Goal: Navigation & Orientation: Find specific page/section

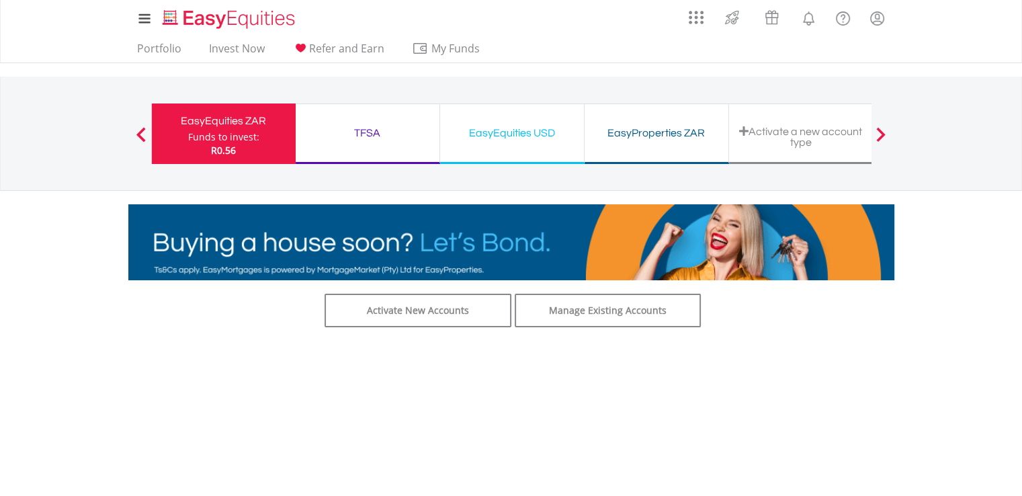
click at [781, 130] on div "Activate a new account type" at bounding box center [801, 137] width 128 height 22
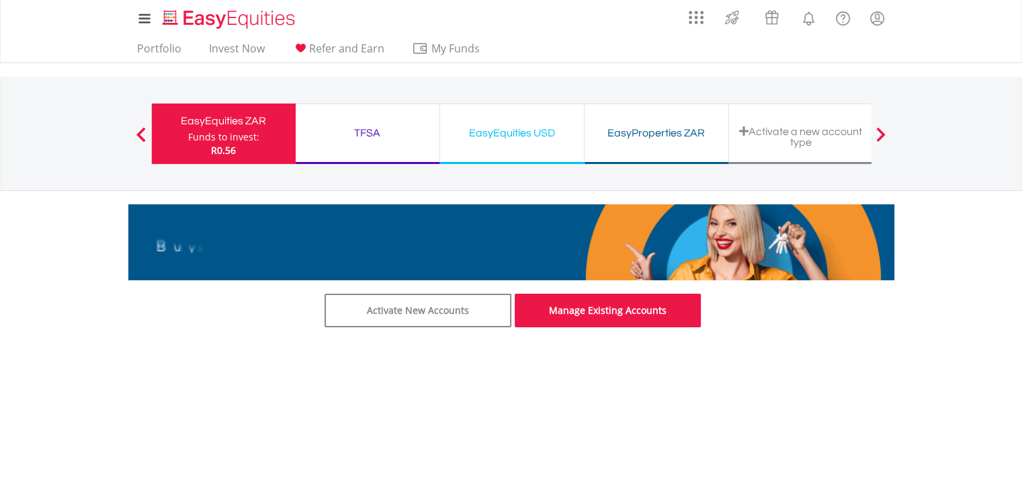
click at [603, 316] on link "Manage Existing Accounts" at bounding box center [608, 311] width 187 height 34
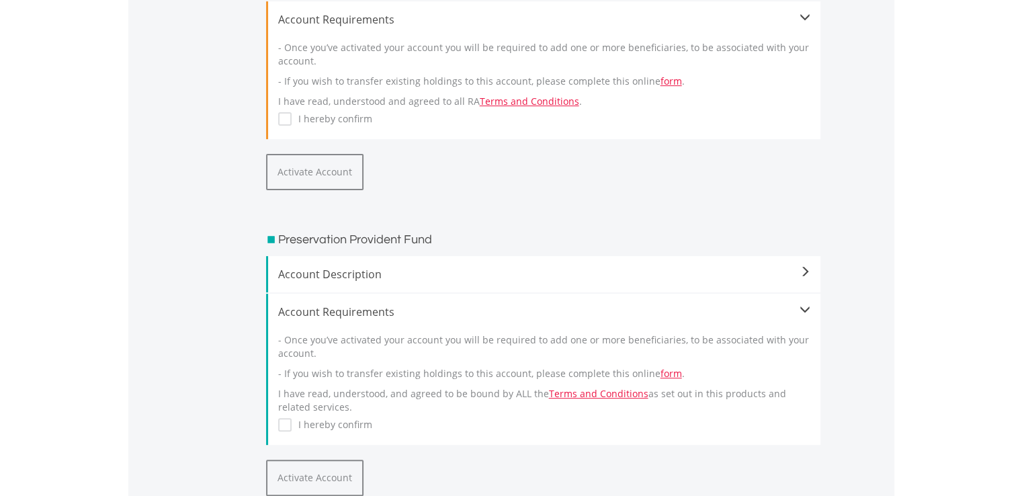
scroll to position [165, 0]
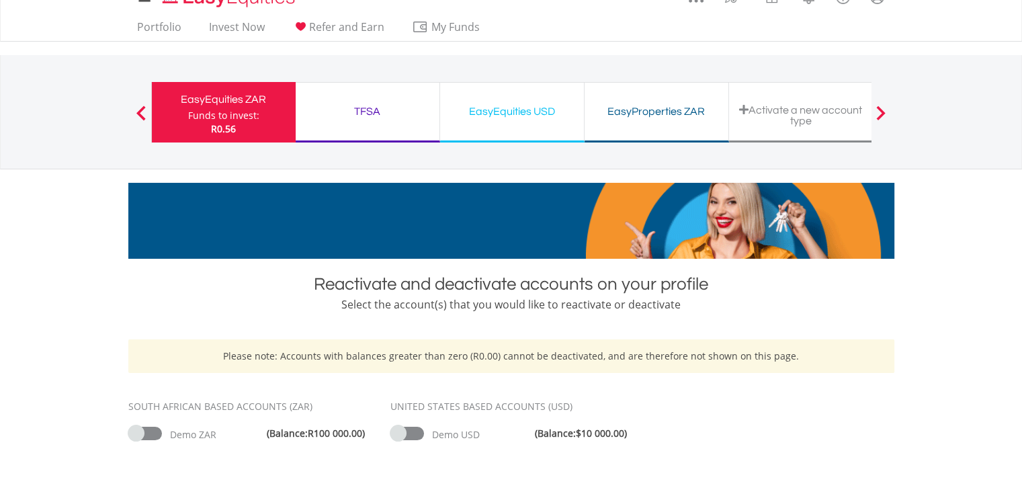
scroll to position [18, 0]
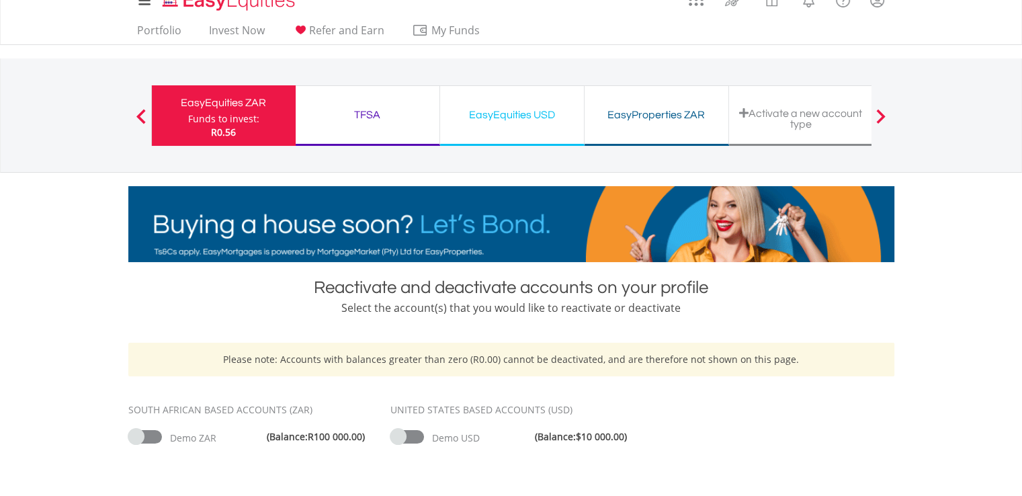
click at [377, 110] on div "TFSA" at bounding box center [368, 114] width 128 height 19
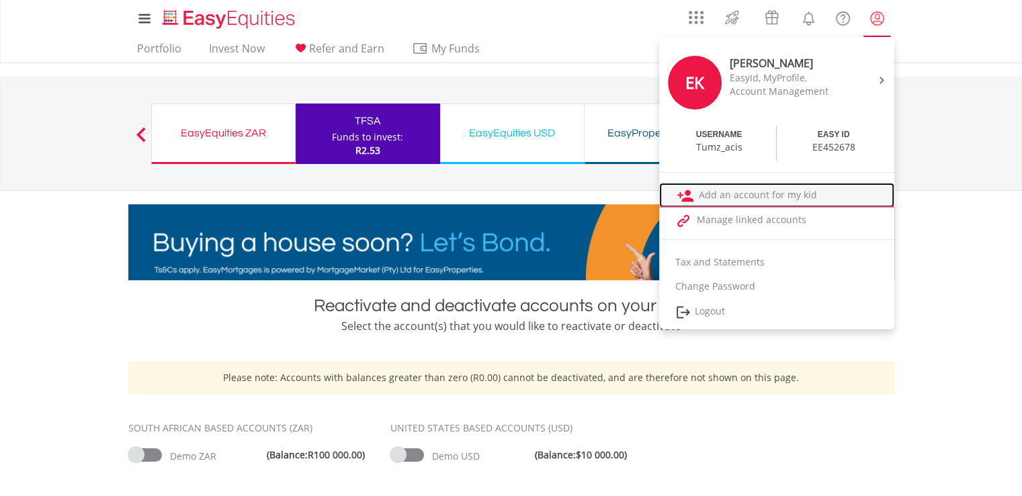
click at [765, 194] on link "Add an account for my kid" at bounding box center [776, 195] width 235 height 25
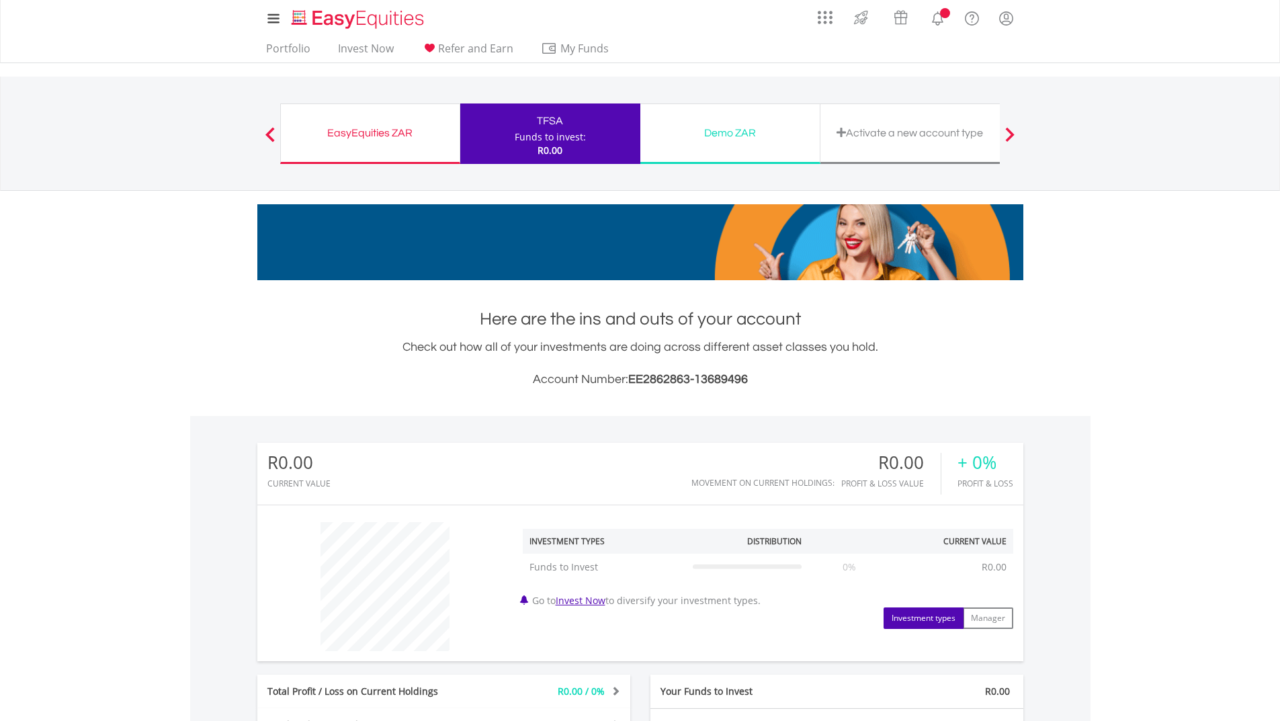
scroll to position [129, 255]
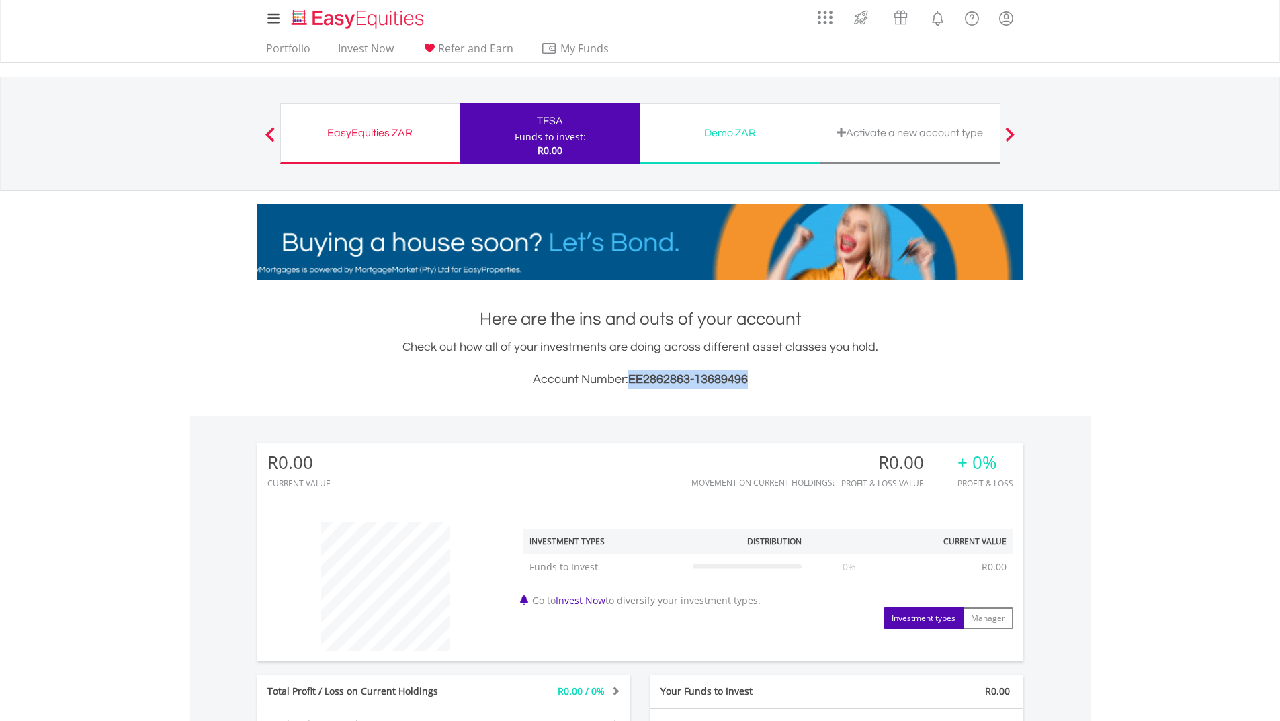
drag, startPoint x: 750, startPoint y: 378, endPoint x: 631, endPoint y: 384, distance: 119.7
click at [631, 384] on h3 "Account Number: EE2862863-13689496" at bounding box center [640, 379] width 766 height 19
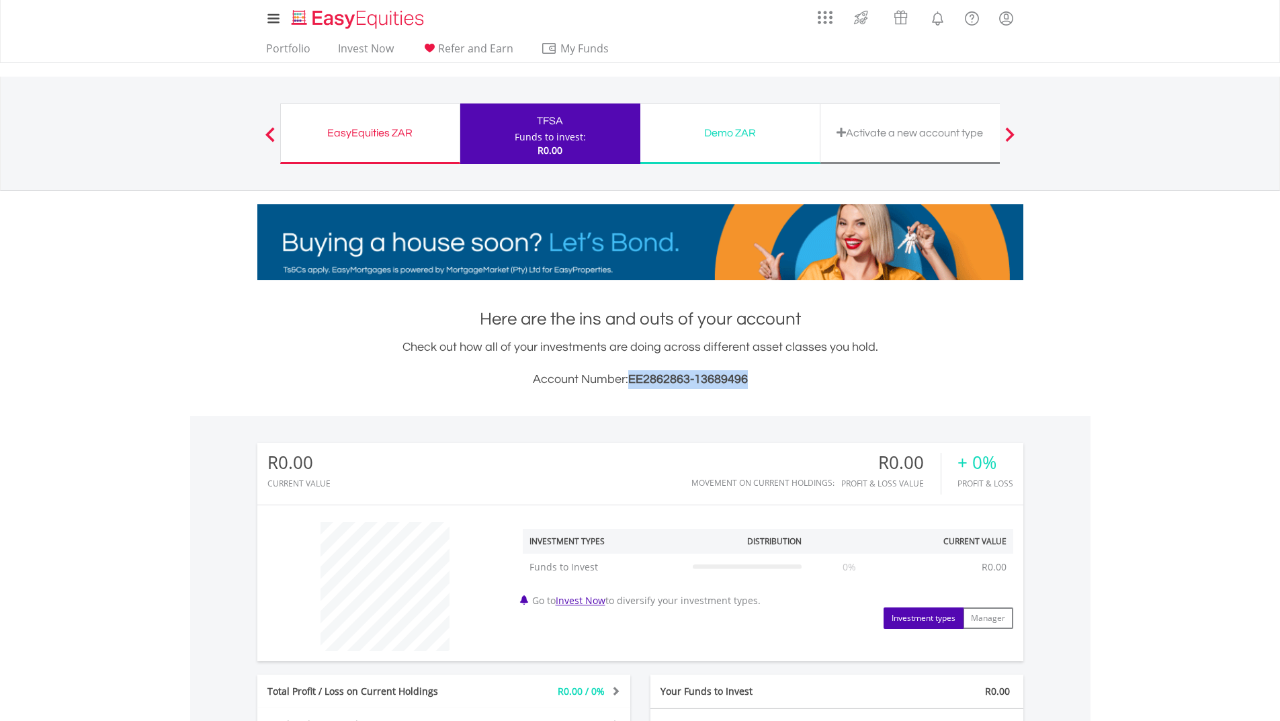
copy span "EE2862863-13689496"
click at [382, 128] on div "EasyEquities ZAR" at bounding box center [370, 133] width 163 height 19
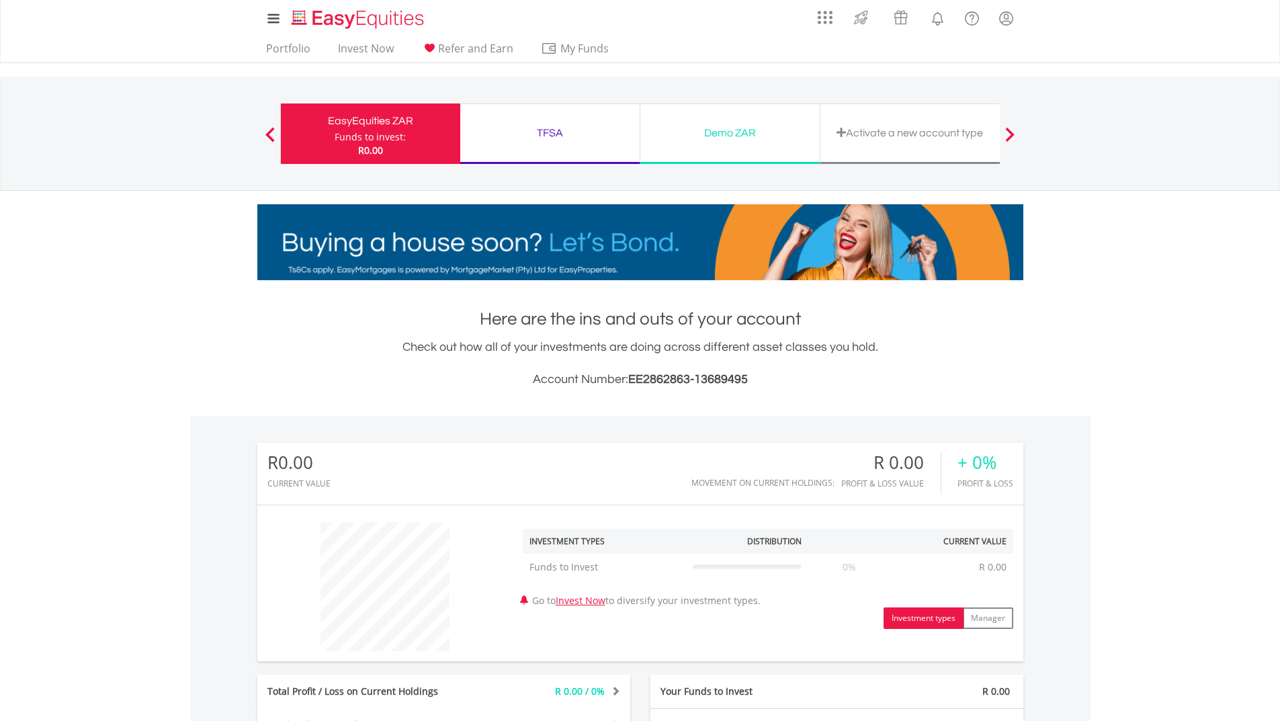
scroll to position [129, 255]
click at [546, 130] on div "TFSA" at bounding box center [549, 133] width 163 height 19
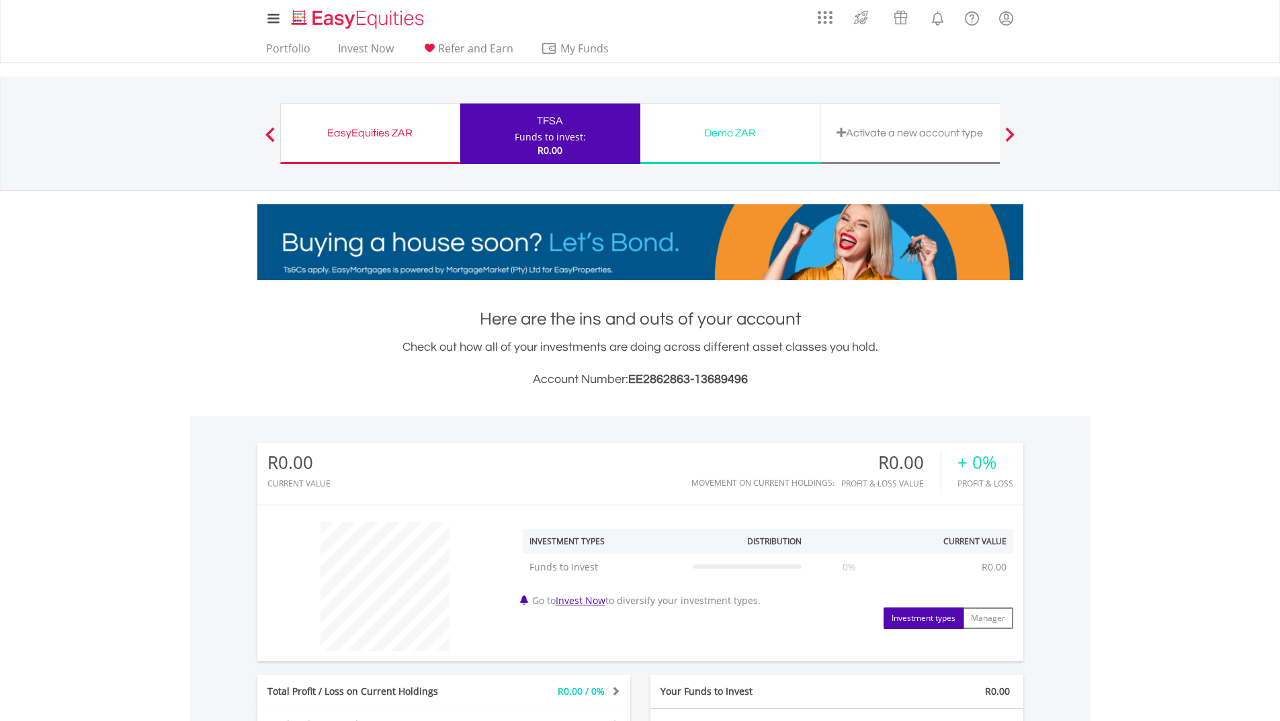
click at [575, 141] on div "Funds to invest:" at bounding box center [550, 136] width 71 height 13
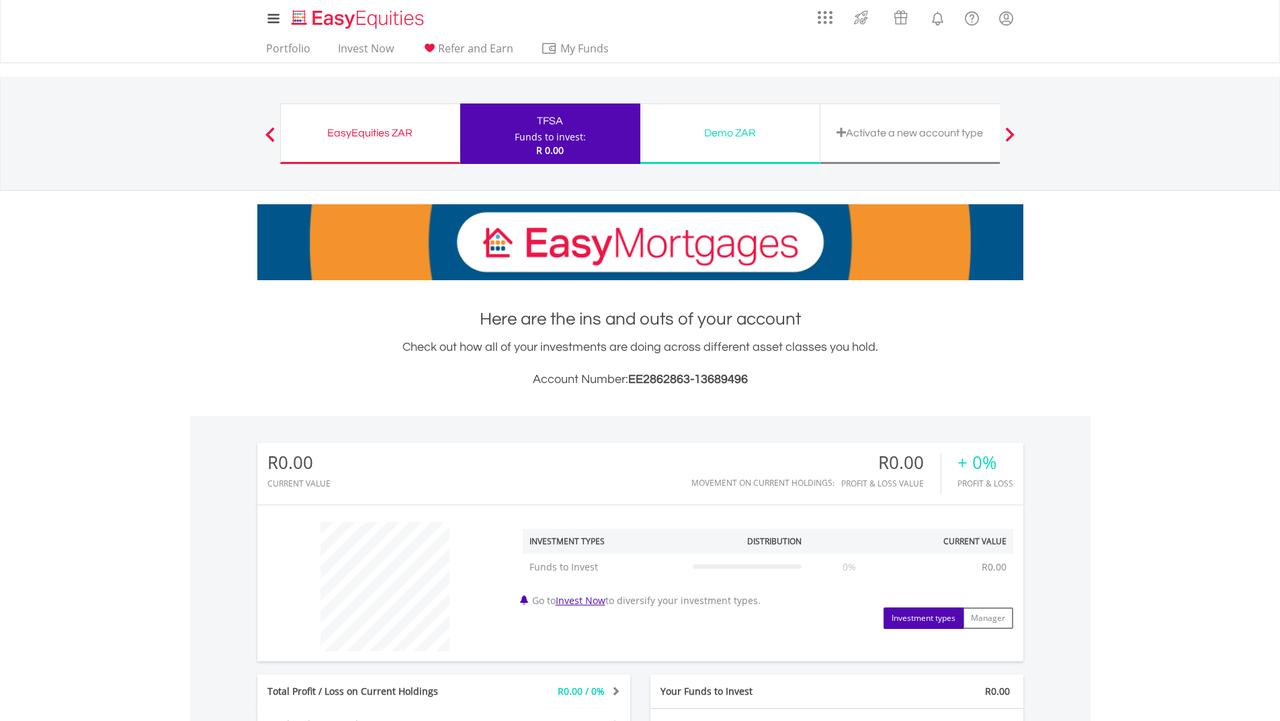
scroll to position [129, 255]
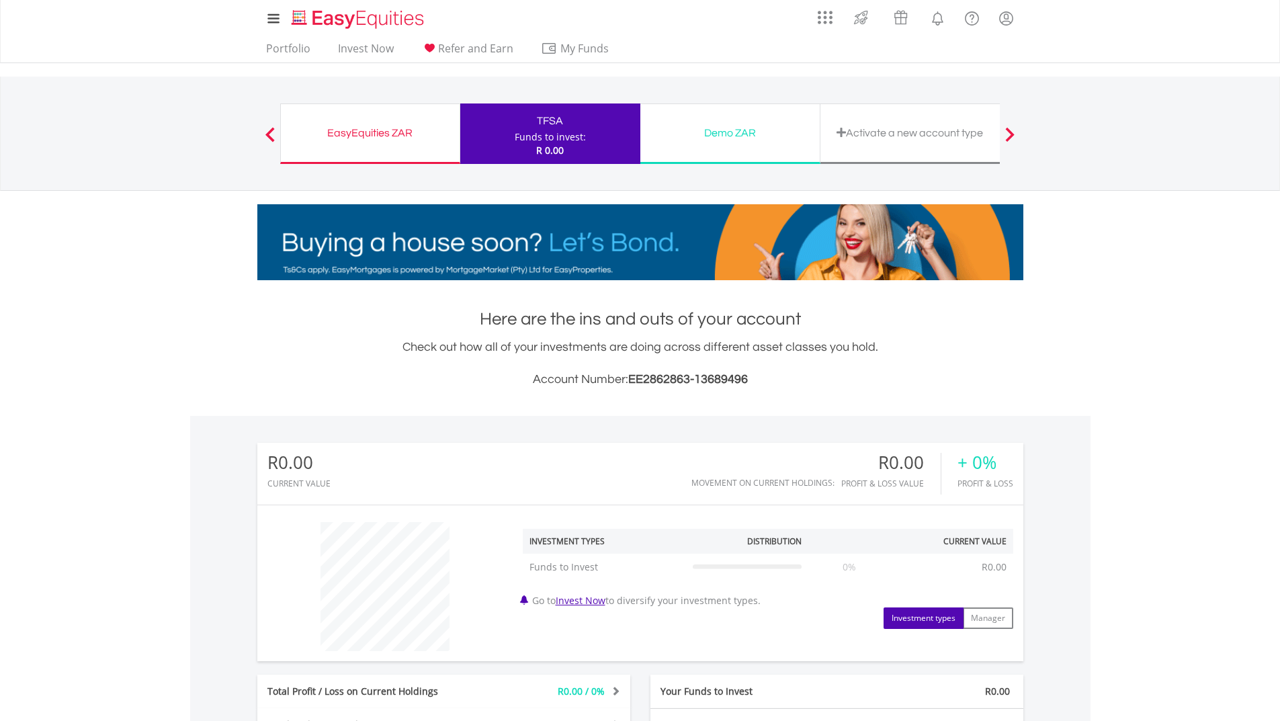
click at [397, 131] on div "EasyEquities ZAR" at bounding box center [370, 133] width 163 height 19
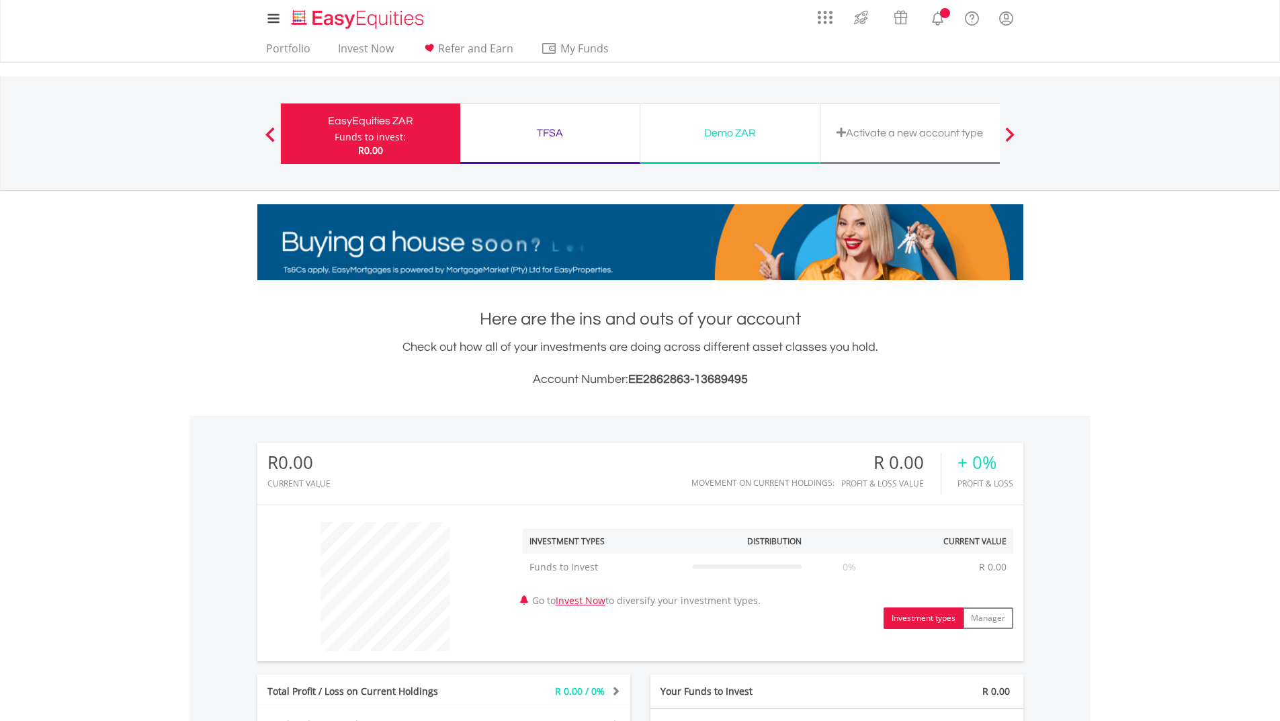
scroll to position [129, 255]
click at [548, 132] on div "TFSA" at bounding box center [549, 133] width 163 height 19
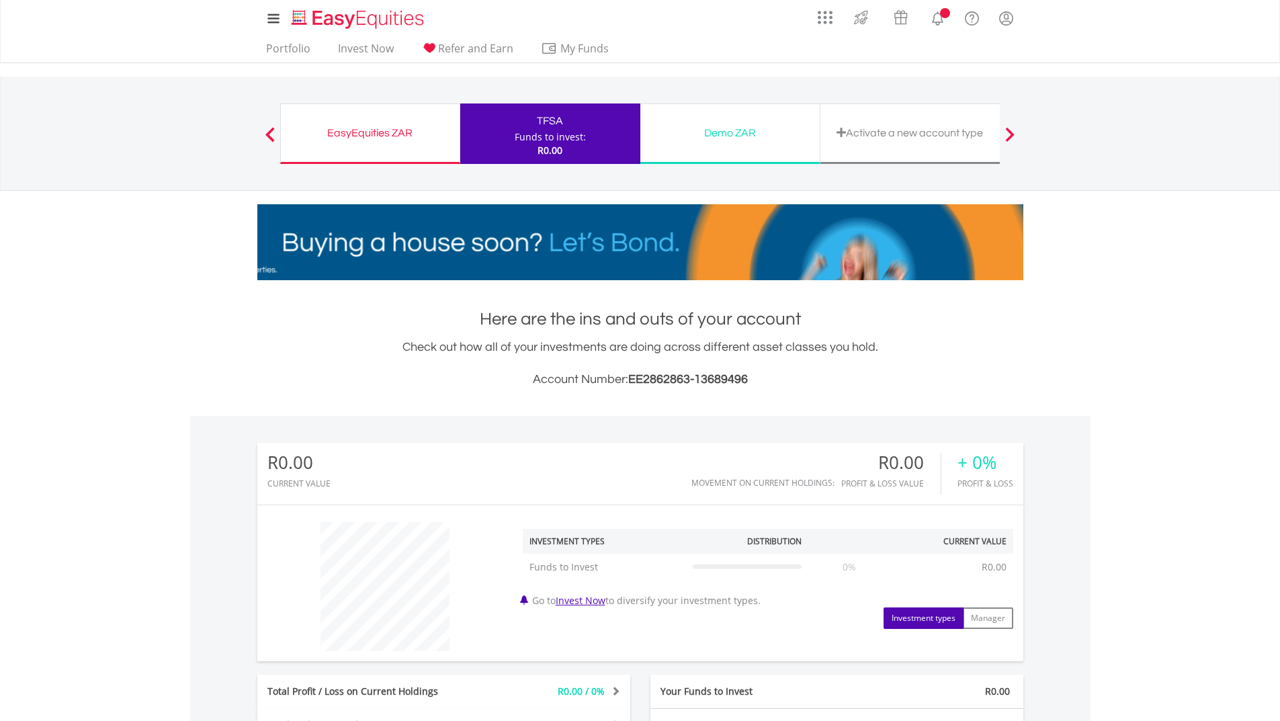
scroll to position [129, 255]
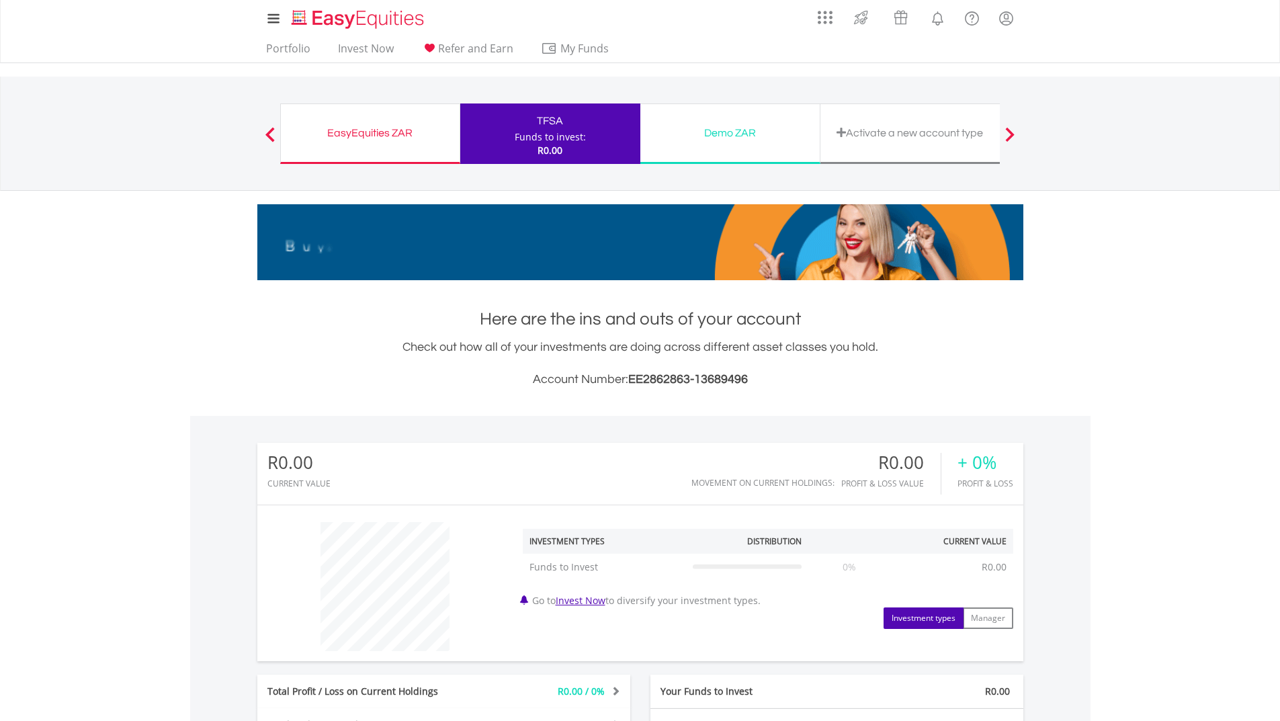
click at [361, 135] on div "EasyEquities ZAR" at bounding box center [370, 133] width 163 height 19
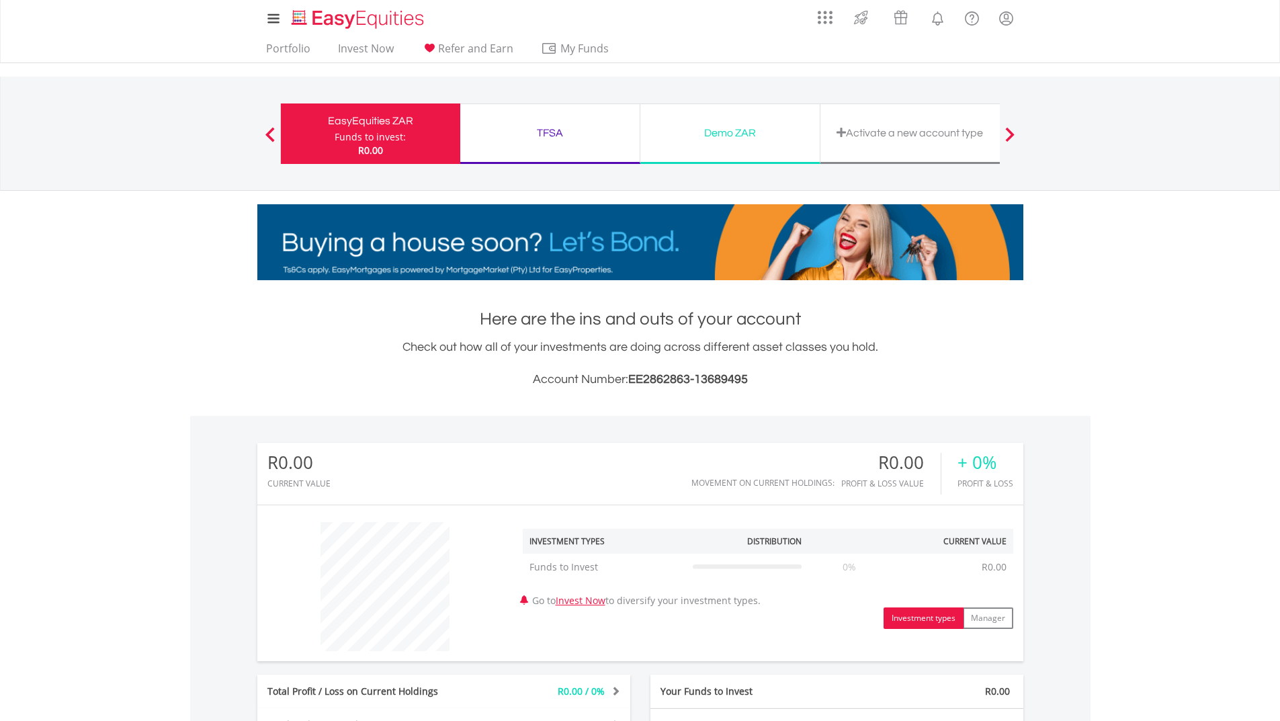
scroll to position [129, 255]
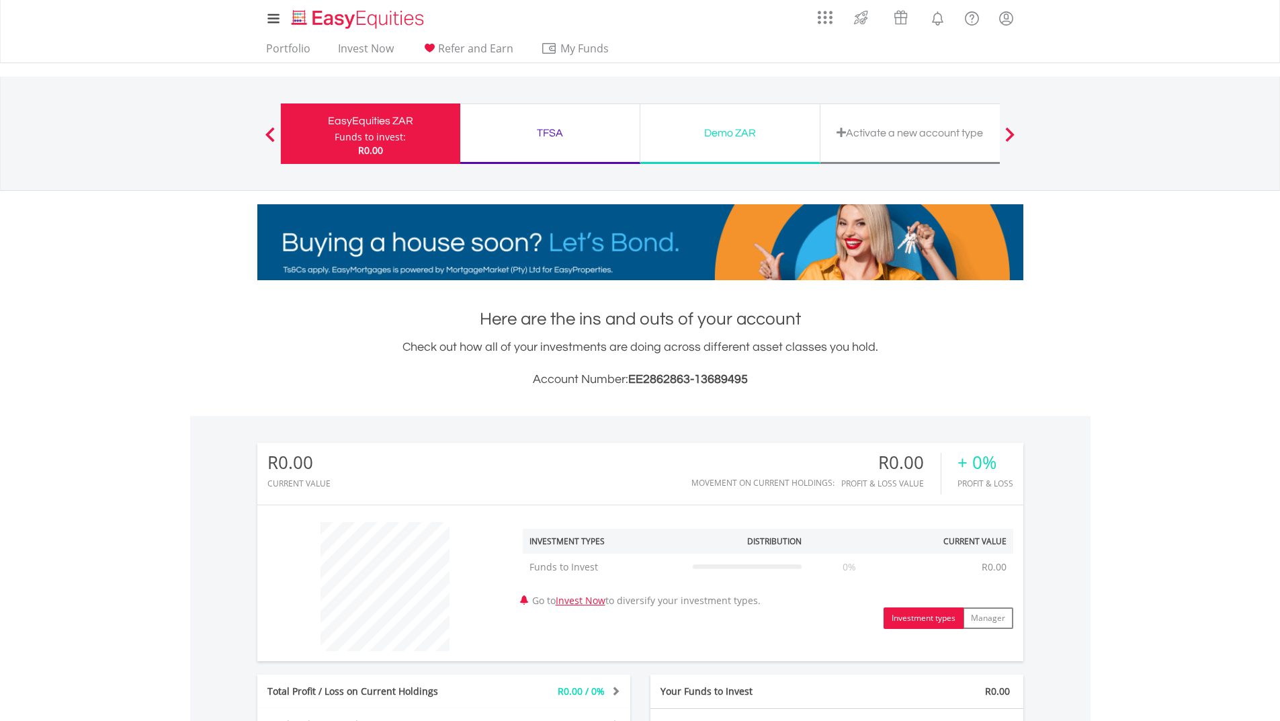
click at [547, 130] on div "TFSA" at bounding box center [549, 133] width 163 height 19
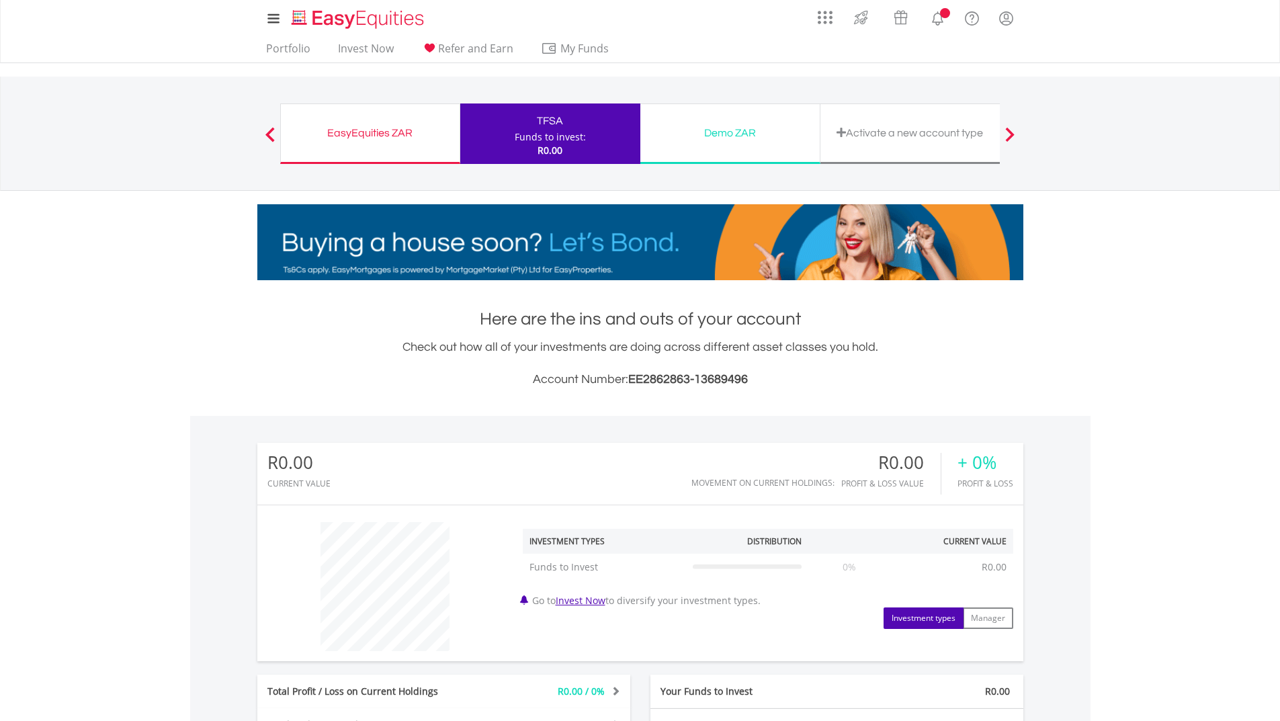
scroll to position [129, 255]
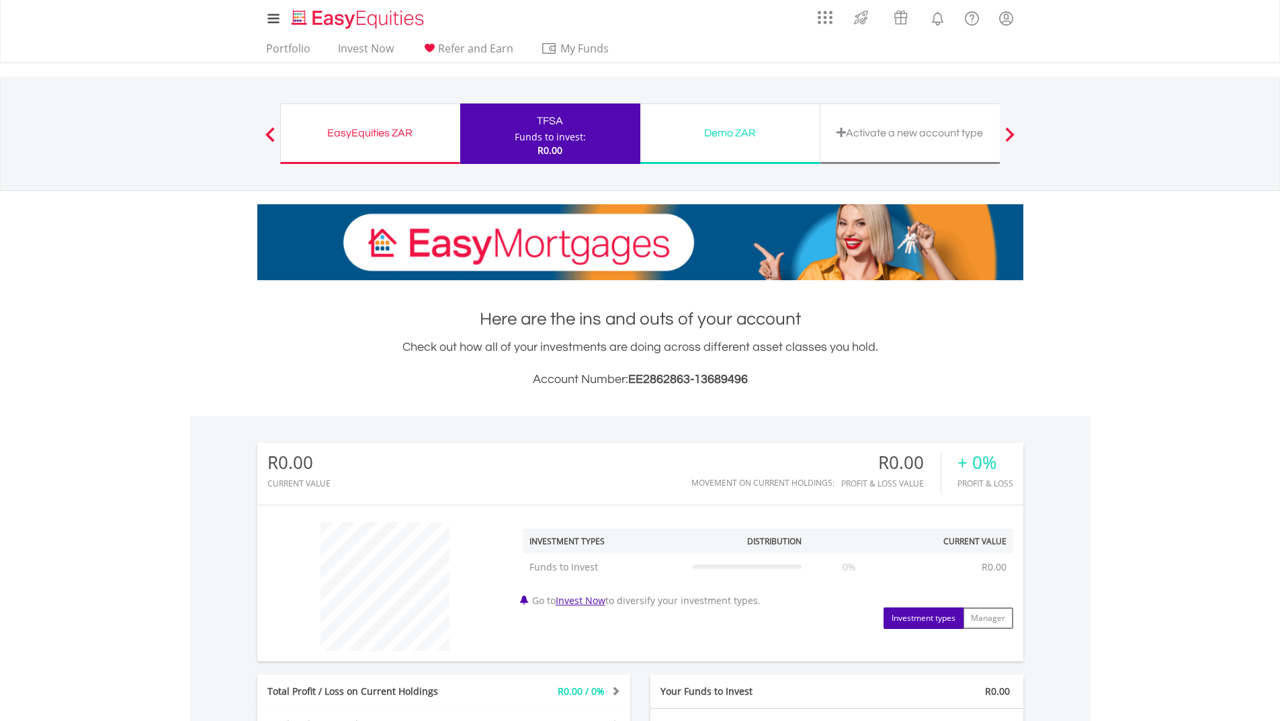
click at [374, 130] on div "EasyEquities ZAR" at bounding box center [370, 133] width 163 height 19
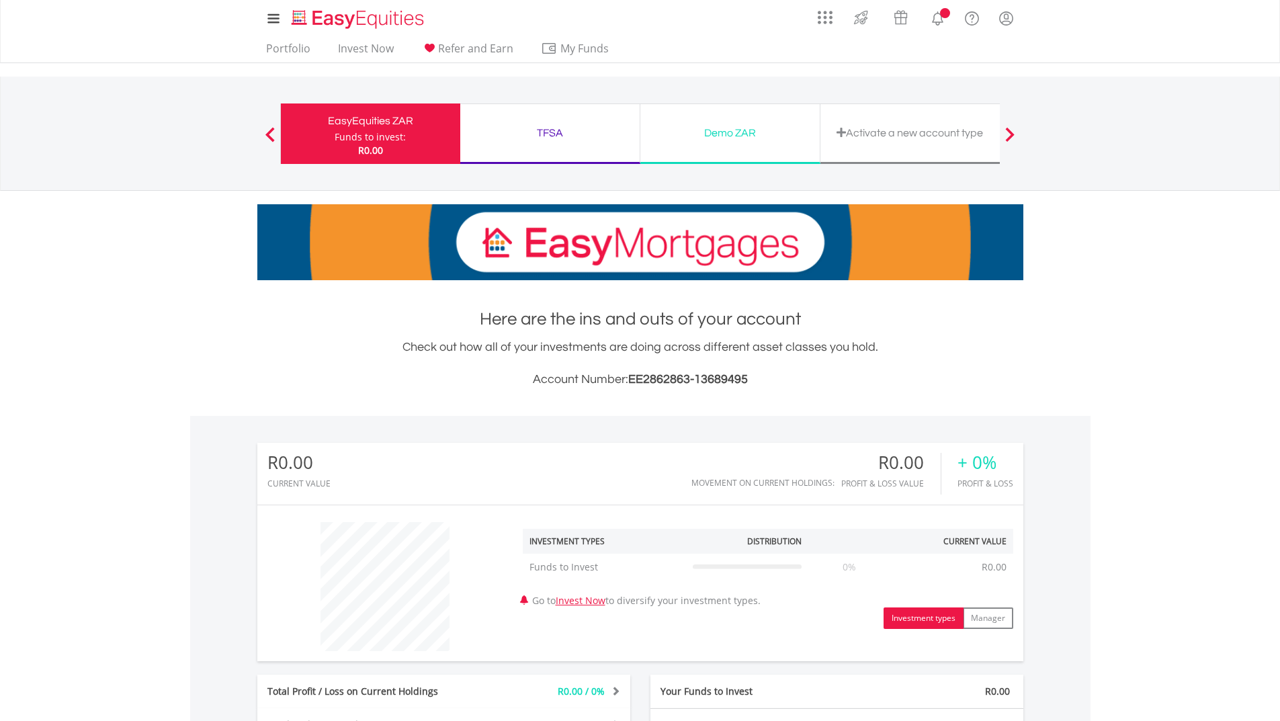
scroll to position [129, 255]
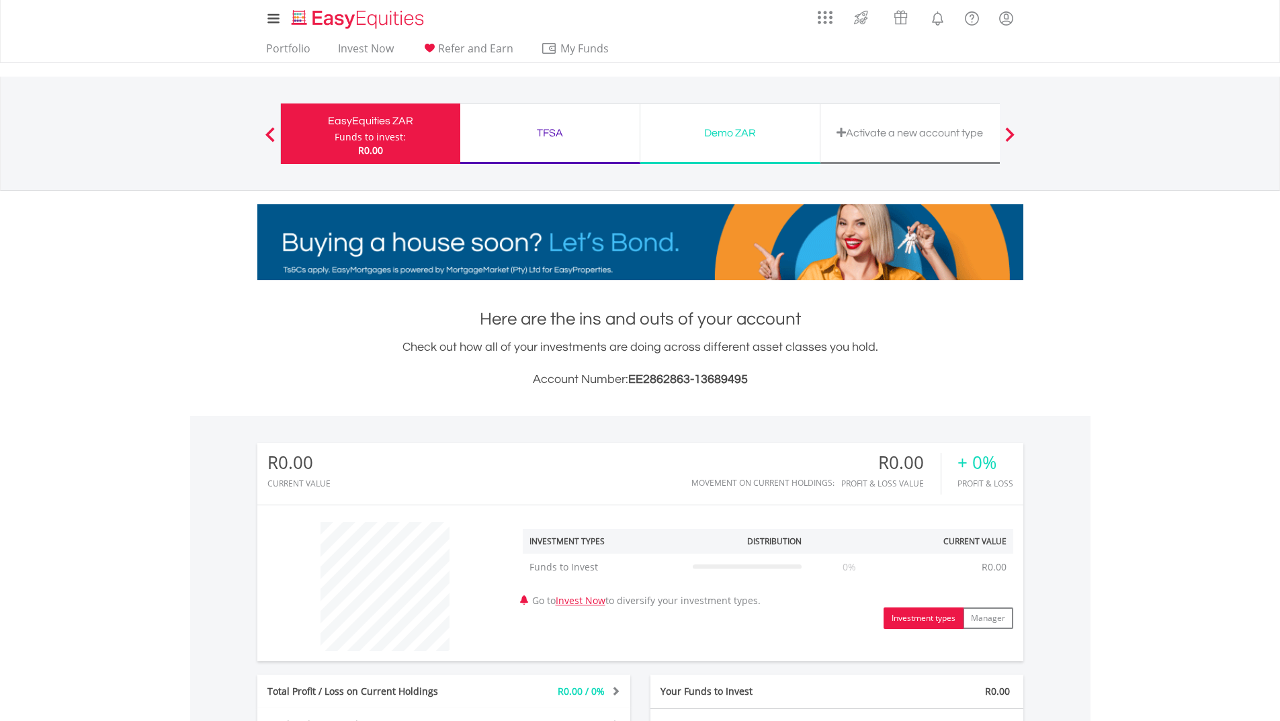
click at [541, 132] on div "TFSA" at bounding box center [549, 133] width 163 height 19
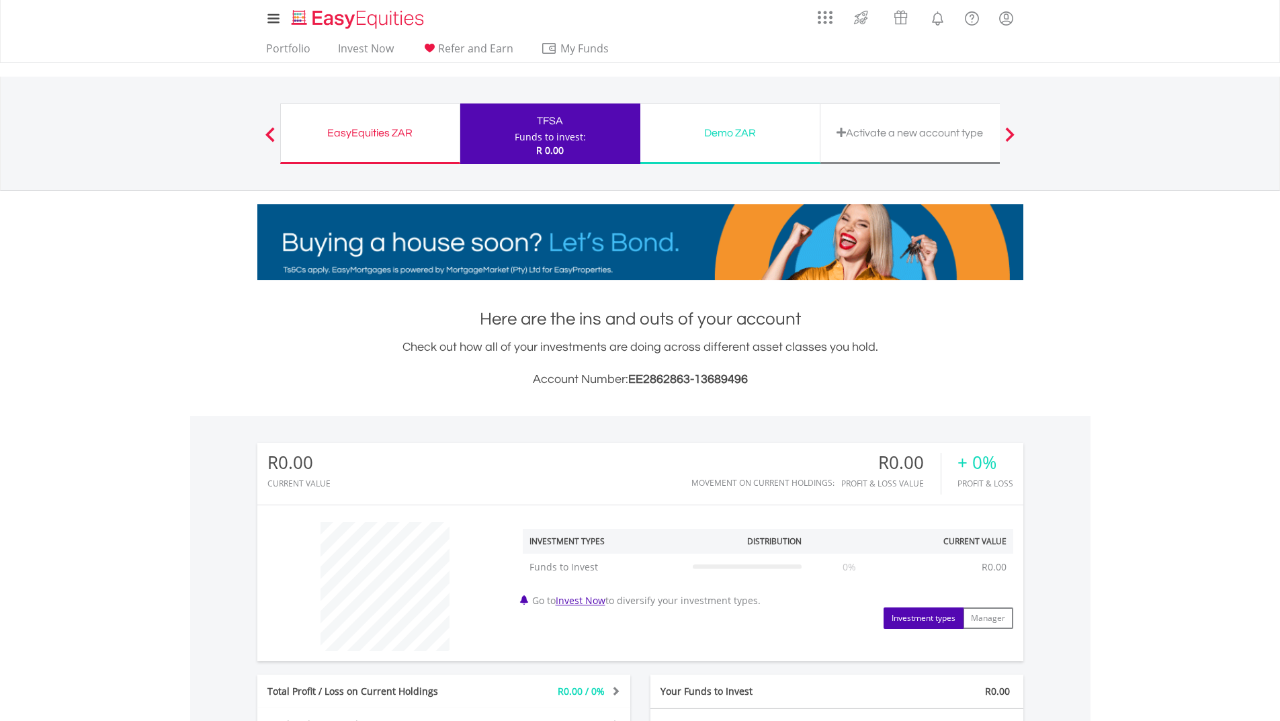
click at [373, 126] on div "EasyEquities ZAR" at bounding box center [370, 133] width 163 height 19
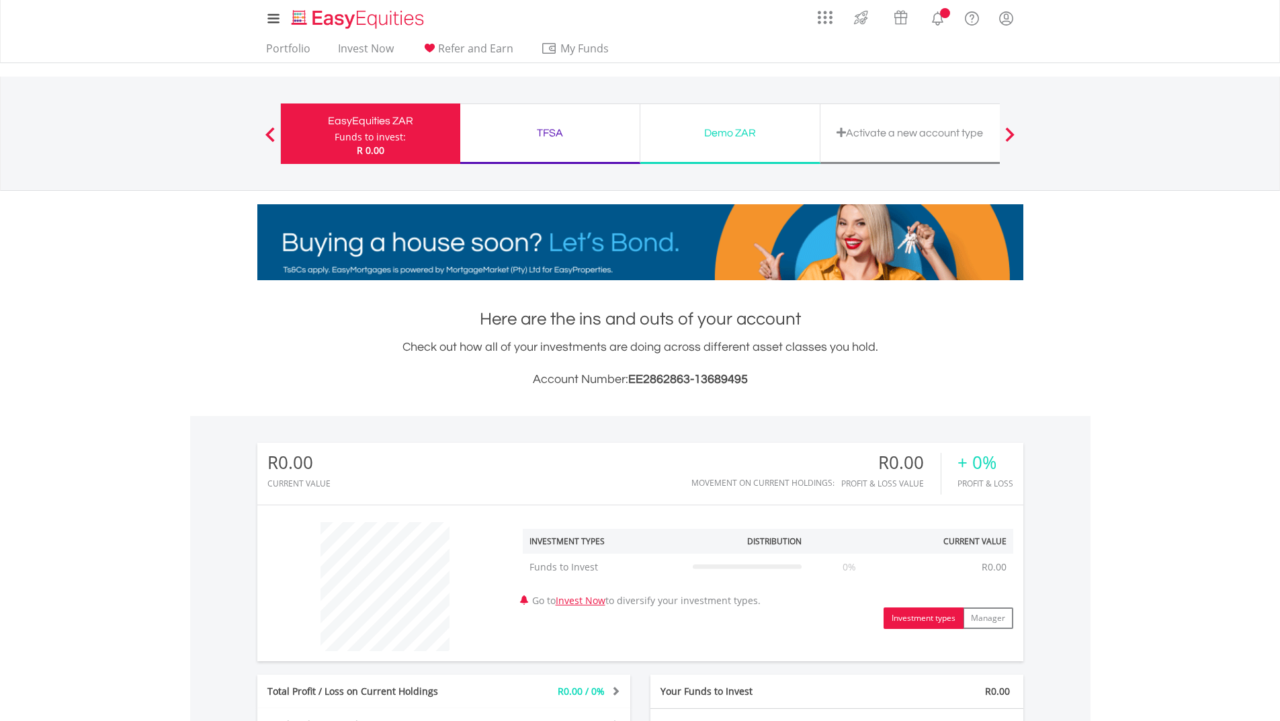
scroll to position [129, 255]
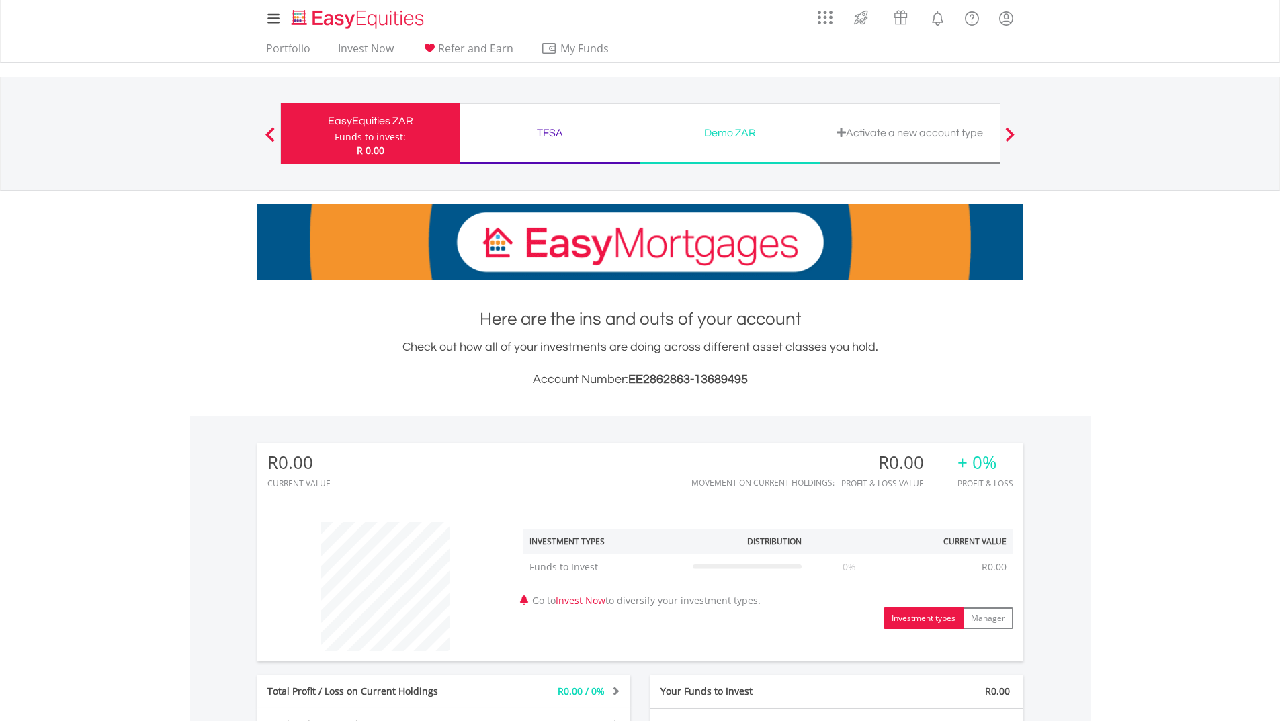
click at [548, 134] on div "TFSA" at bounding box center [549, 133] width 163 height 19
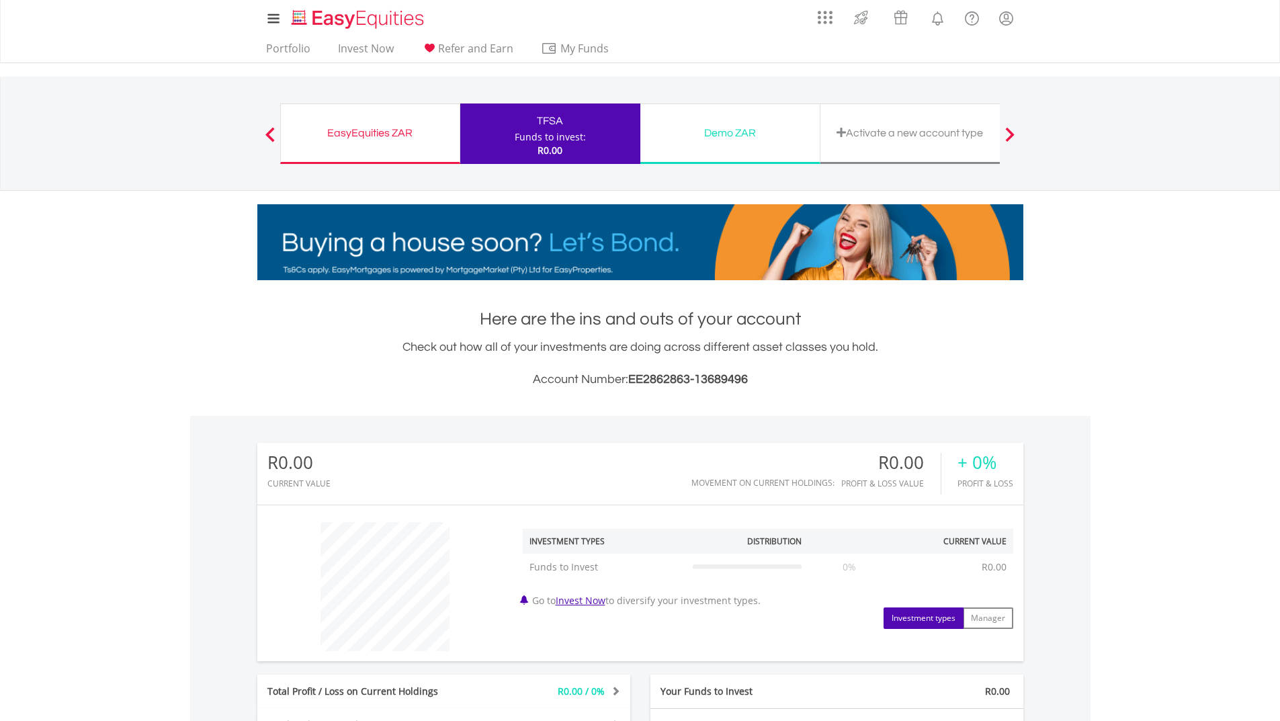
scroll to position [129, 255]
click at [548, 132] on div "Funds to invest:" at bounding box center [550, 136] width 71 height 13
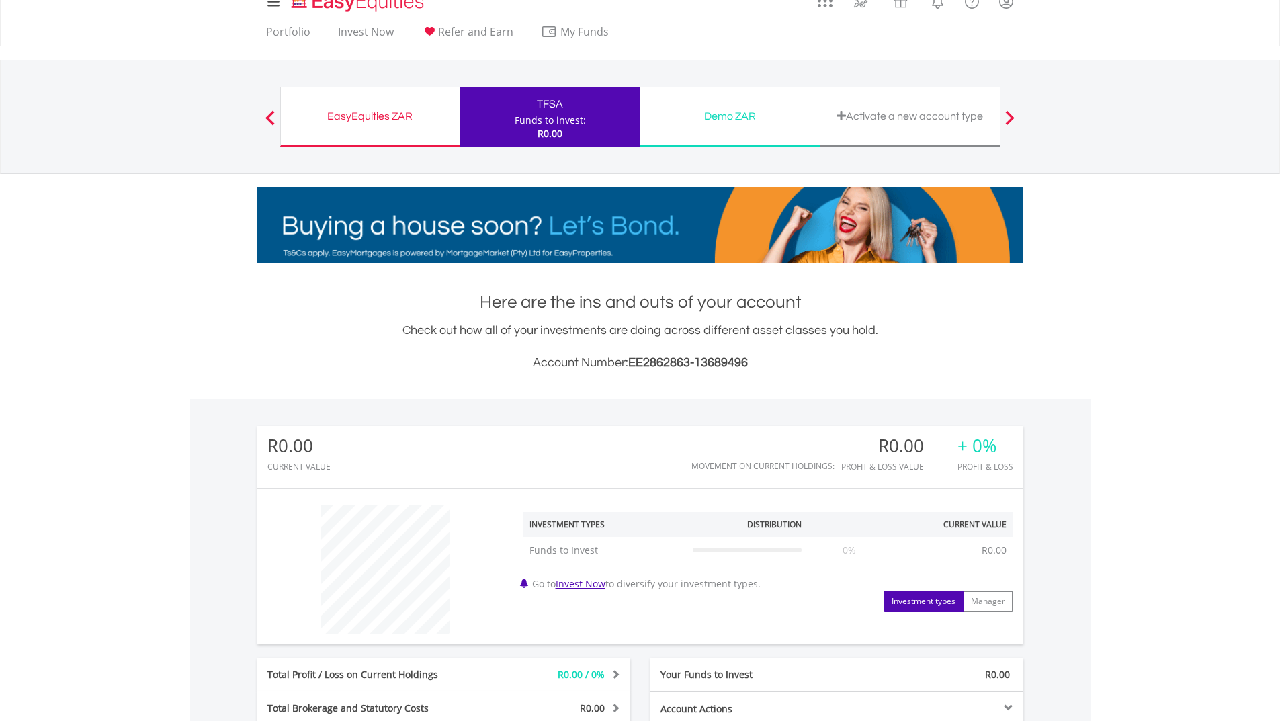
scroll to position [7, 0]
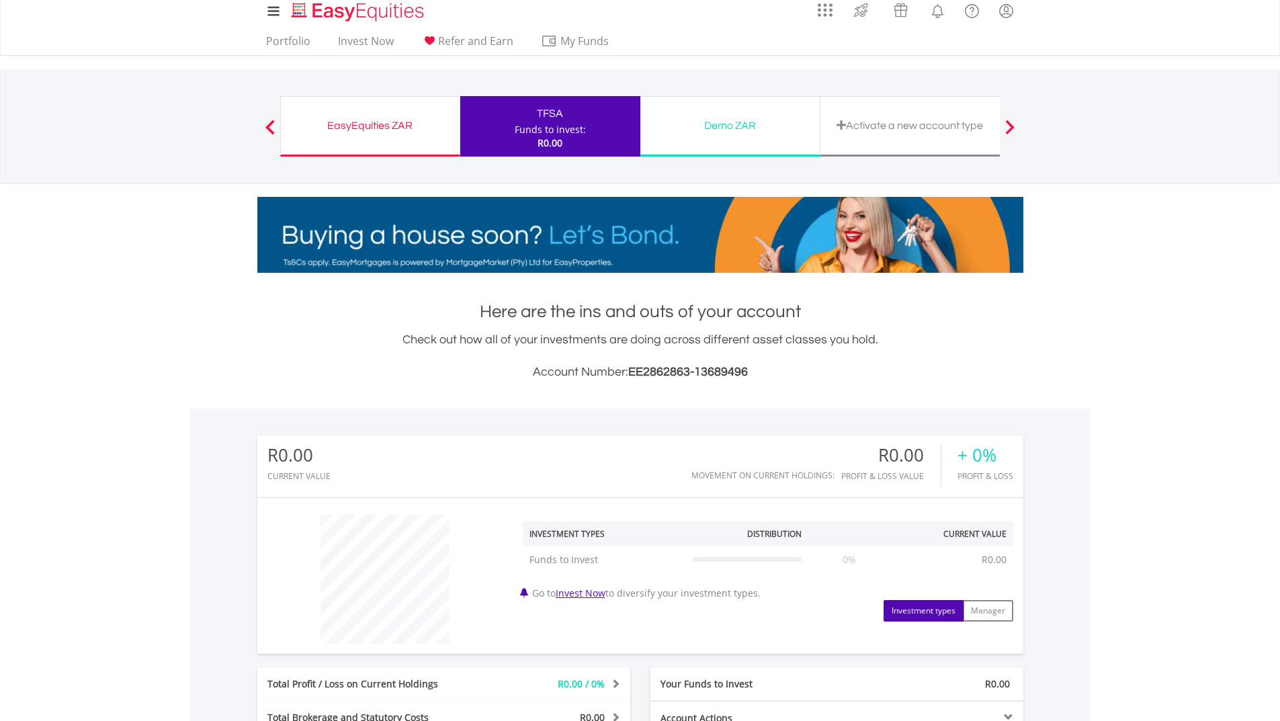
click at [385, 133] on div "EasyEquities ZAR" at bounding box center [370, 125] width 163 height 19
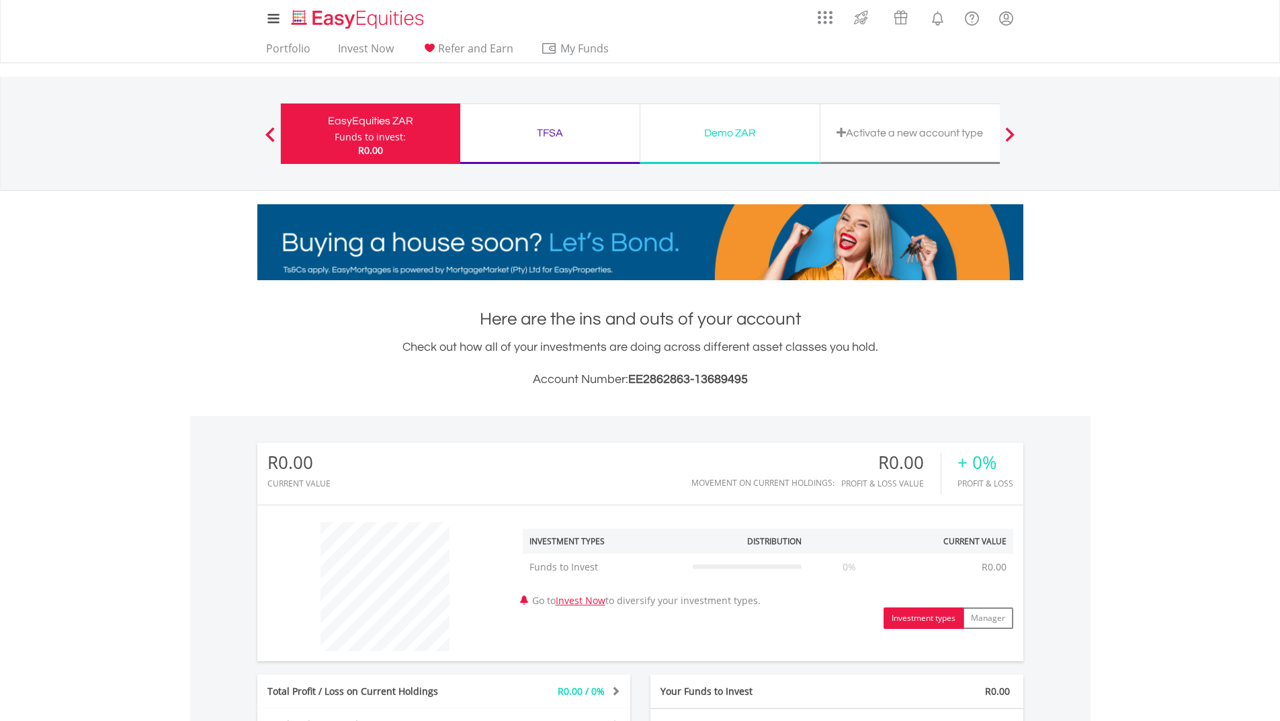
click at [548, 136] on div "TFSA" at bounding box center [549, 133] width 163 height 19
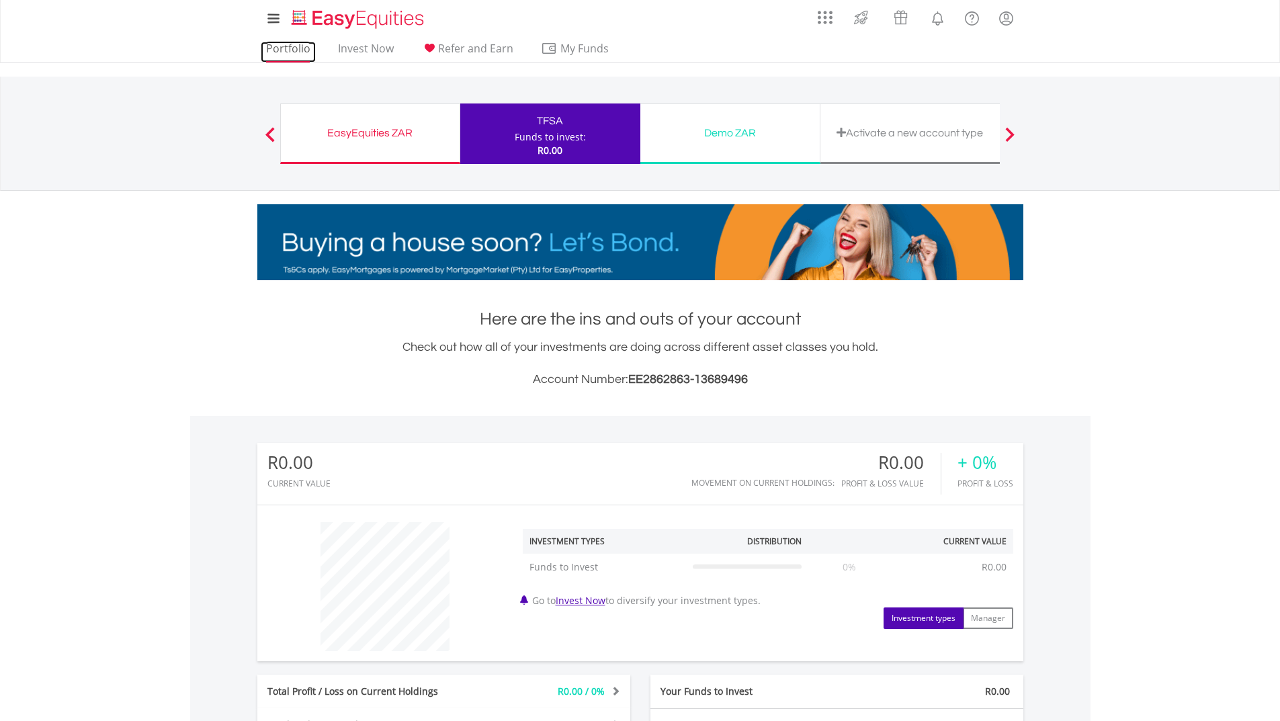
click at [290, 44] on link "Portfolio" at bounding box center [288, 52] width 55 height 21
